Goal: Transaction & Acquisition: Book appointment/travel/reservation

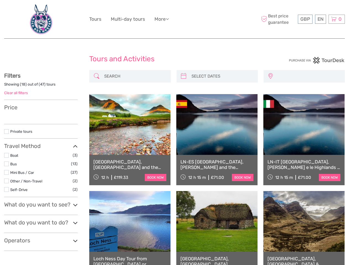
select select
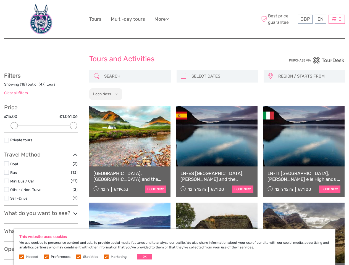
click at [174, 19] on ul "Tours Multi-day tours More Travel Articles Back to Hotel Travel Articles Back t…" at bounding box center [133, 19] width 88 height 8
click at [162, 19] on link "More" at bounding box center [161, 19] width 14 height 8
click at [169, 19] on icon at bounding box center [167, 19] width 3 height 5
click at [305, 19] on span "GBP" at bounding box center [305, 19] width 10 height 6
click at [320, 19] on div "EN English Español Deutsch" at bounding box center [320, 19] width 11 height 9
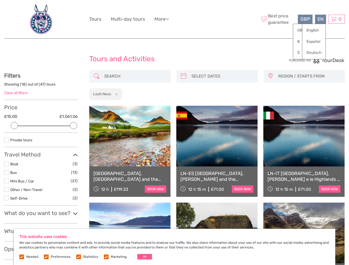
click at [337, 19] on div "0 Items Total £0.00 Checkout The shopping cart is empty." at bounding box center [337, 19] width 16 height 9
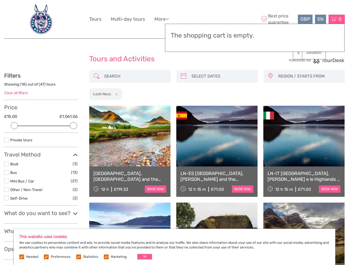
click at [14, 126] on div at bounding box center [14, 125] width 7 height 7
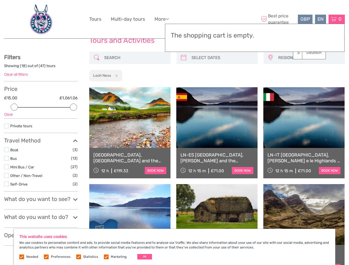
click at [74, 126] on div "Filters Showing ( 18 ) out of ( 47 ) tours Clear all filters Price £15.00 £1,06…" at bounding box center [41, 150] width 74 height 192
click at [184, 87] on link at bounding box center [216, 117] width 81 height 61
click at [222, 87] on link at bounding box center [216, 117] width 81 height 61
